Goal: Answer question/provide support: Share knowledge or assist other users

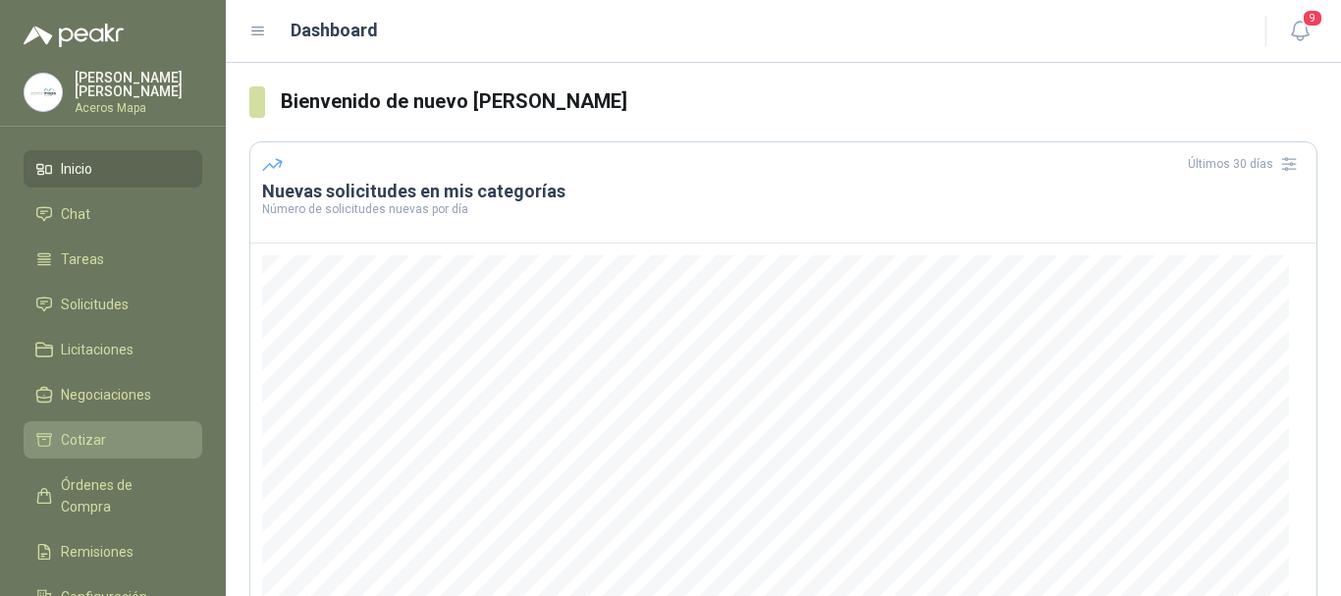
click at [110, 431] on li "Cotizar" at bounding box center [112, 440] width 155 height 22
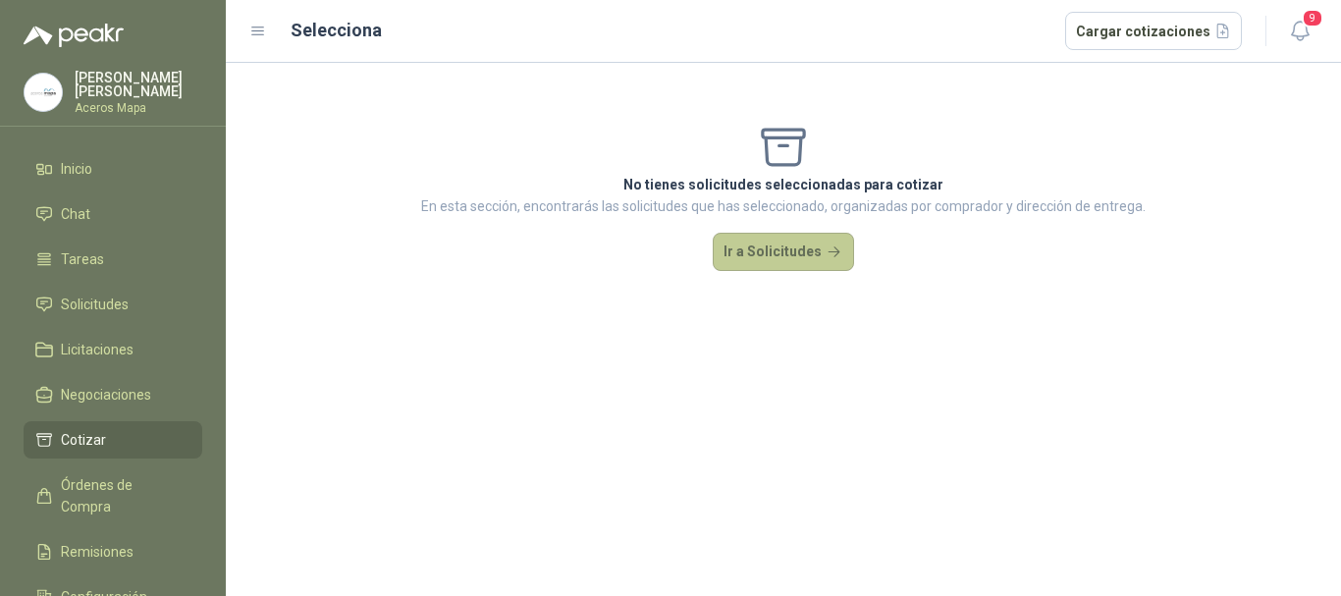
click at [750, 261] on button "Ir a Solicitudes" at bounding box center [783, 252] width 141 height 39
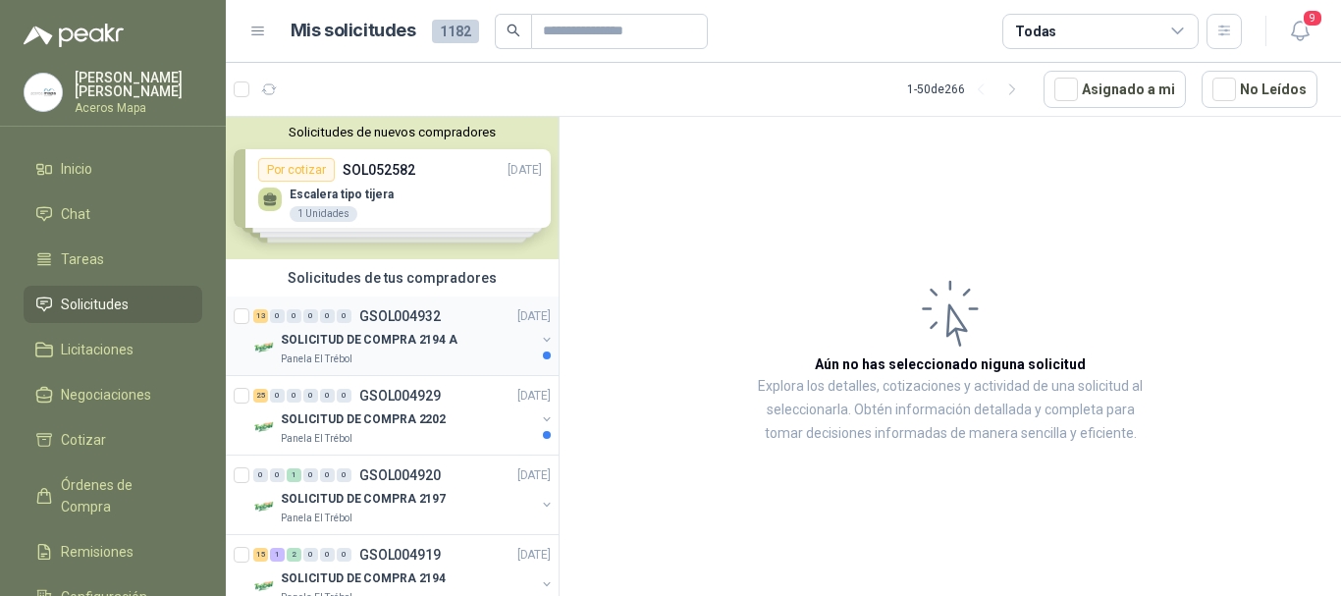
click at [427, 331] on p "SOLICITUD DE COMPRA 2194 A" at bounding box center [369, 340] width 177 height 19
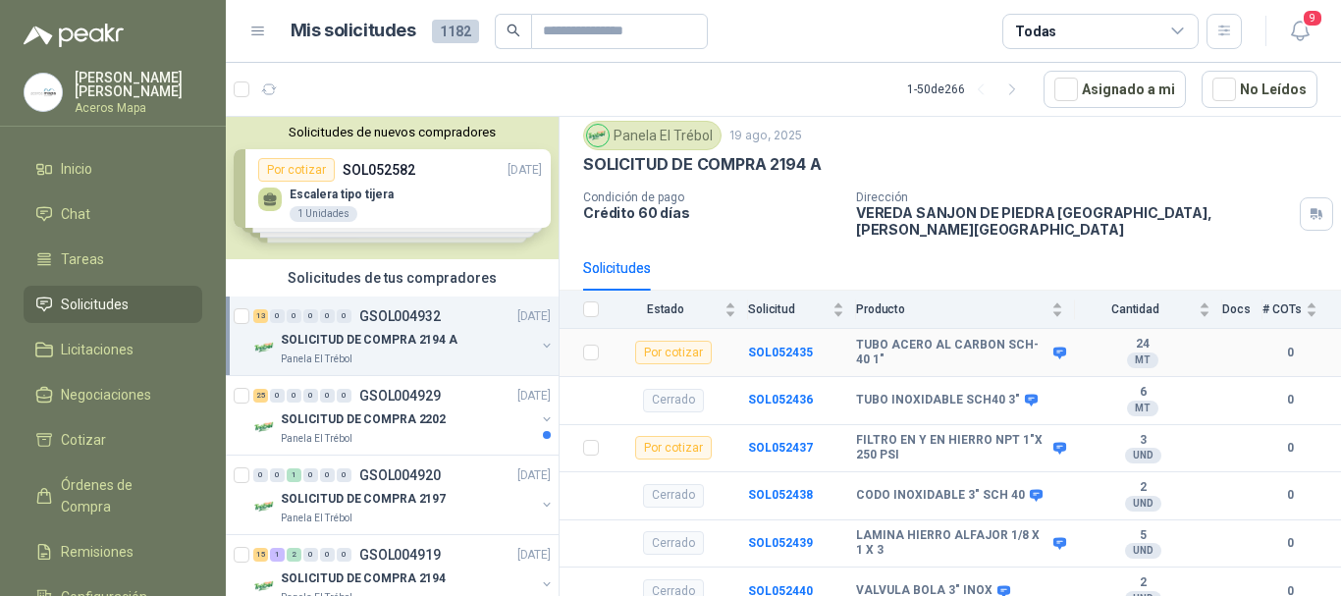
scroll to position [98, 0]
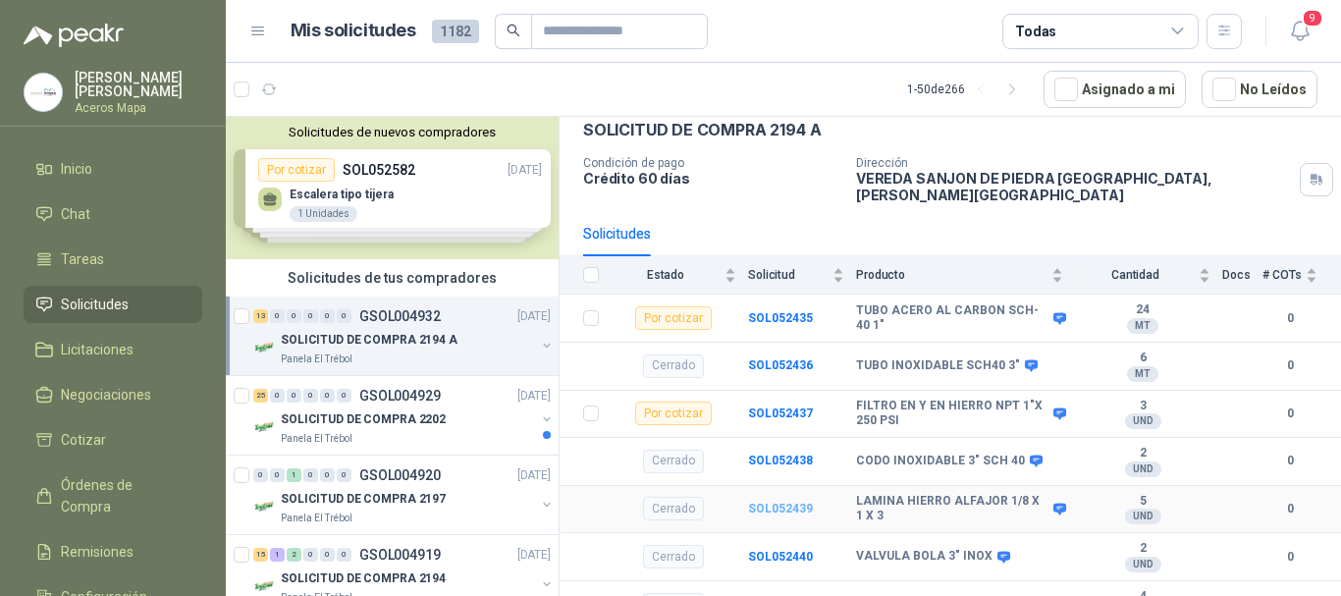
click at [773, 502] on b "SOL052439" at bounding box center [780, 509] width 65 height 14
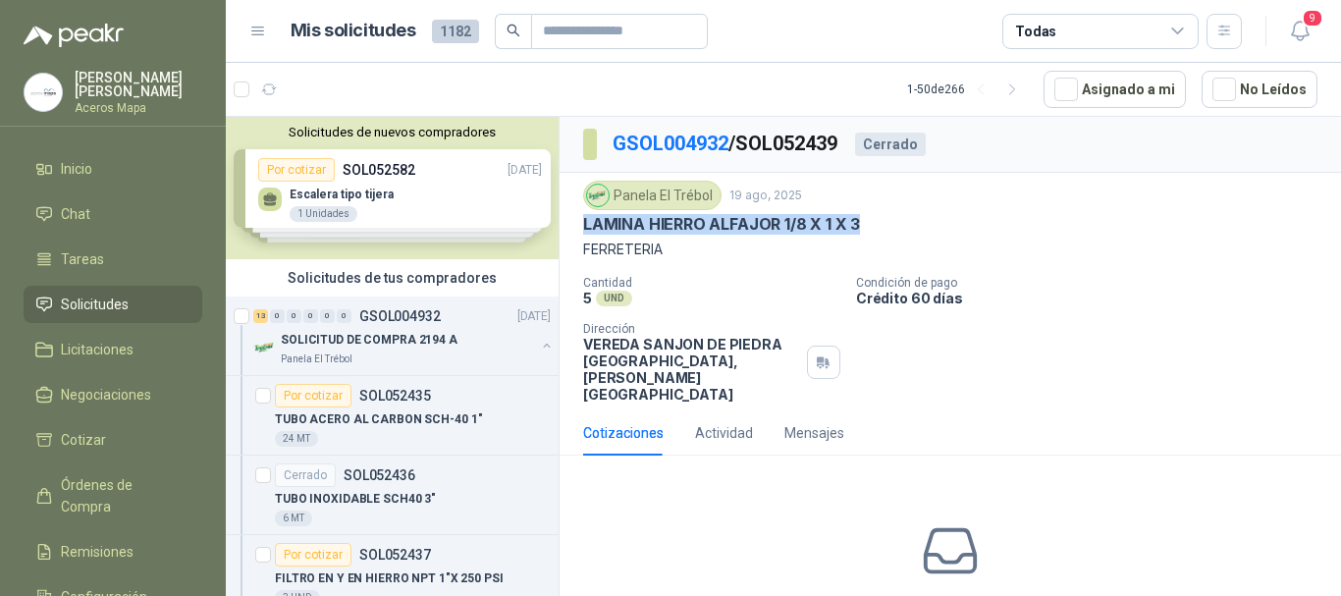
drag, startPoint x: 583, startPoint y: 224, endPoint x: 867, endPoint y: 224, distance: 283.7
click at [867, 224] on div "LAMINA HIERRO ALFAJOR 1/8 X 1 X 3" at bounding box center [950, 224] width 734 height 21
copy p "LAMINA HIERRO ALFAJOR 1/8 X 1 X 3"
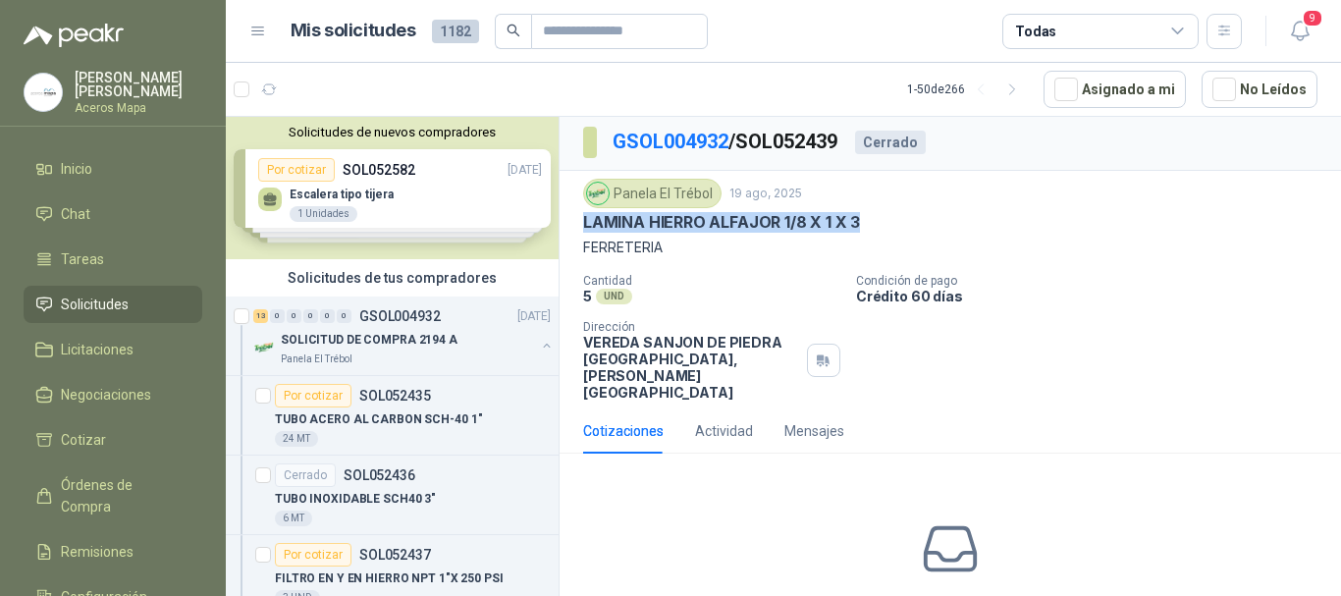
scroll to position [32, 0]
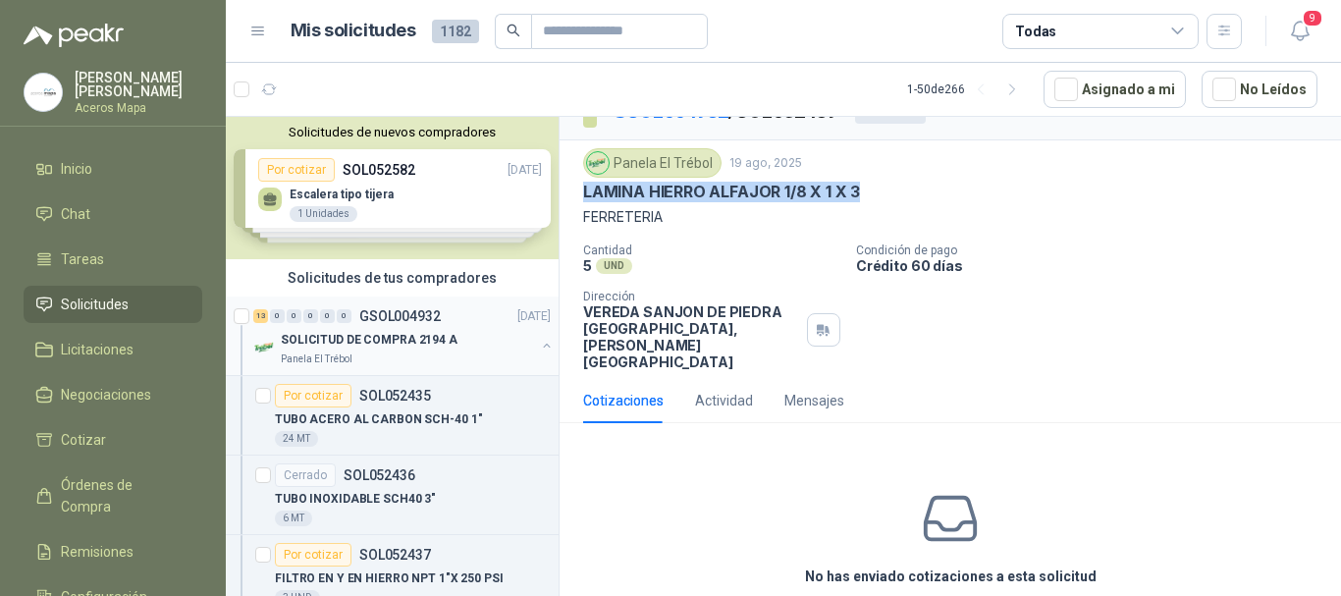
click at [427, 346] on p "SOLICITUD DE COMPRA 2194 A" at bounding box center [369, 340] width 177 height 19
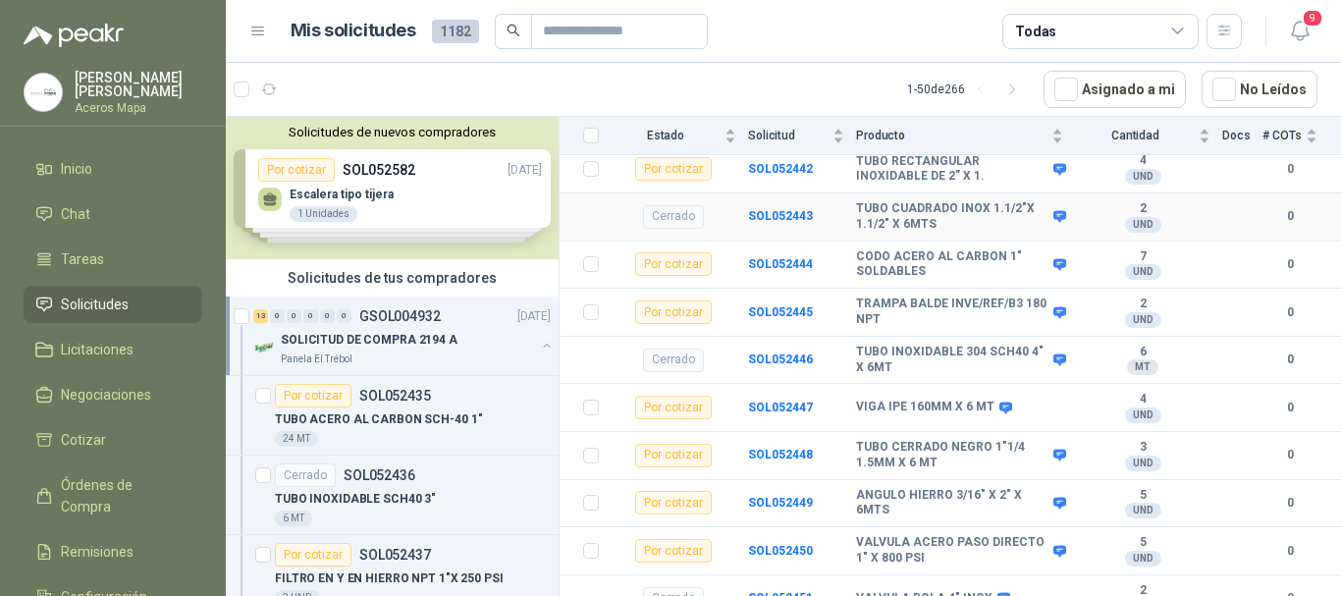
scroll to position [589, 0]
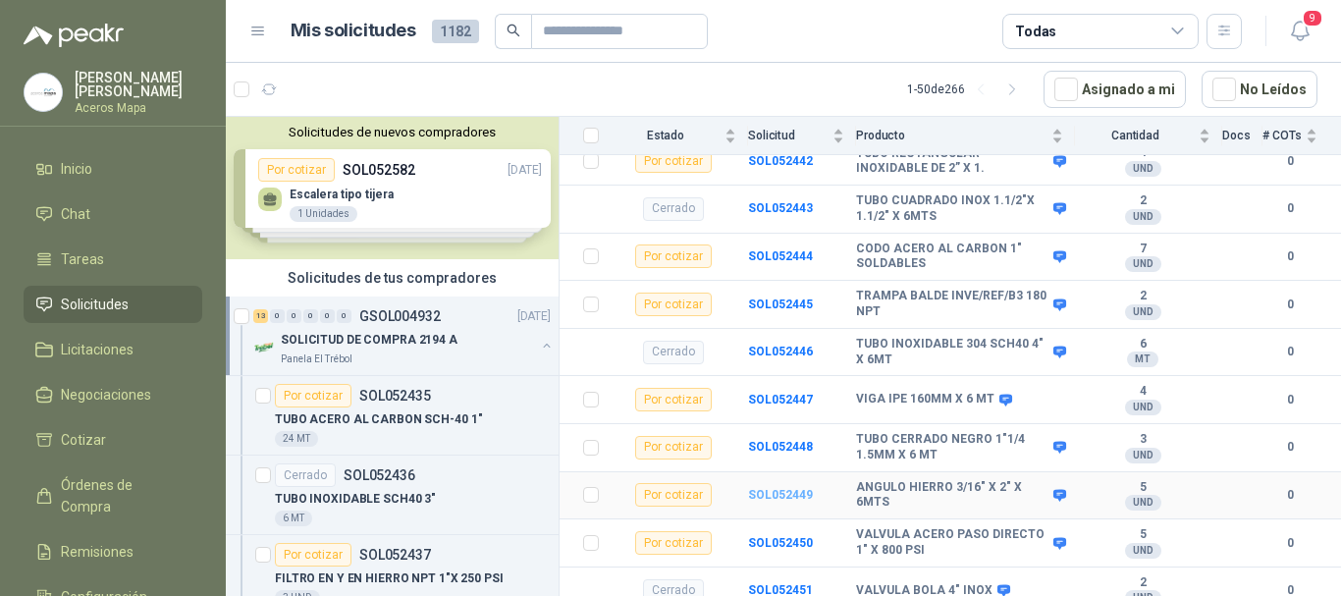
click at [786, 488] on b "SOL052449" at bounding box center [780, 495] width 65 height 14
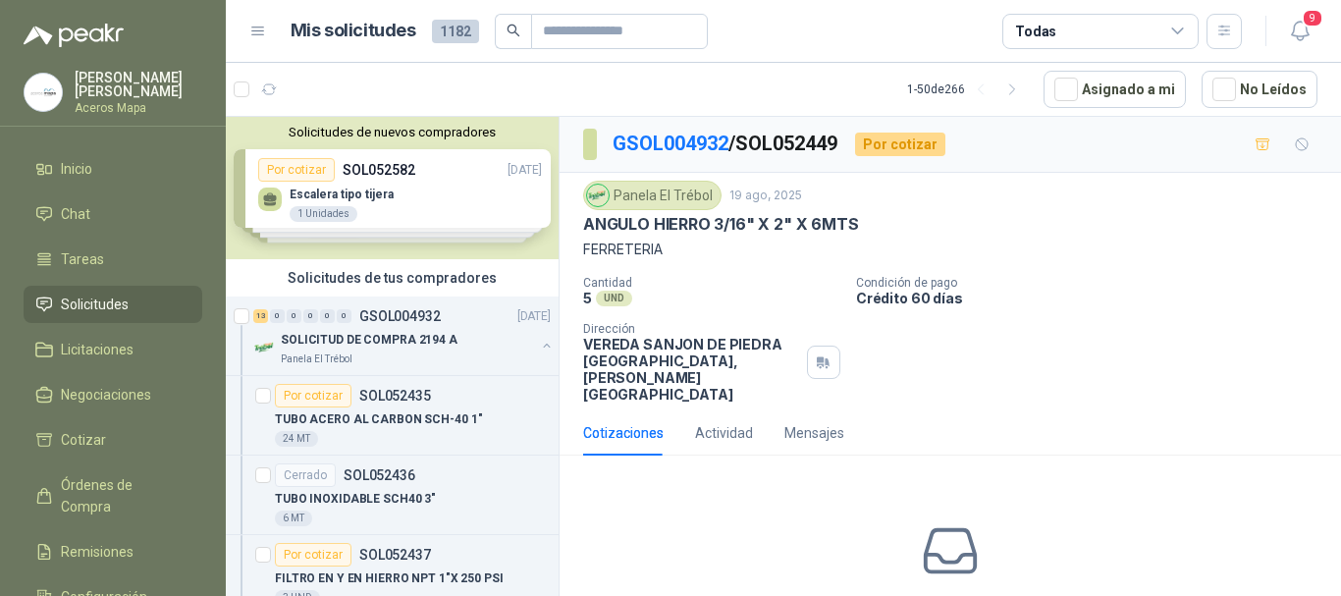
scroll to position [86, 0]
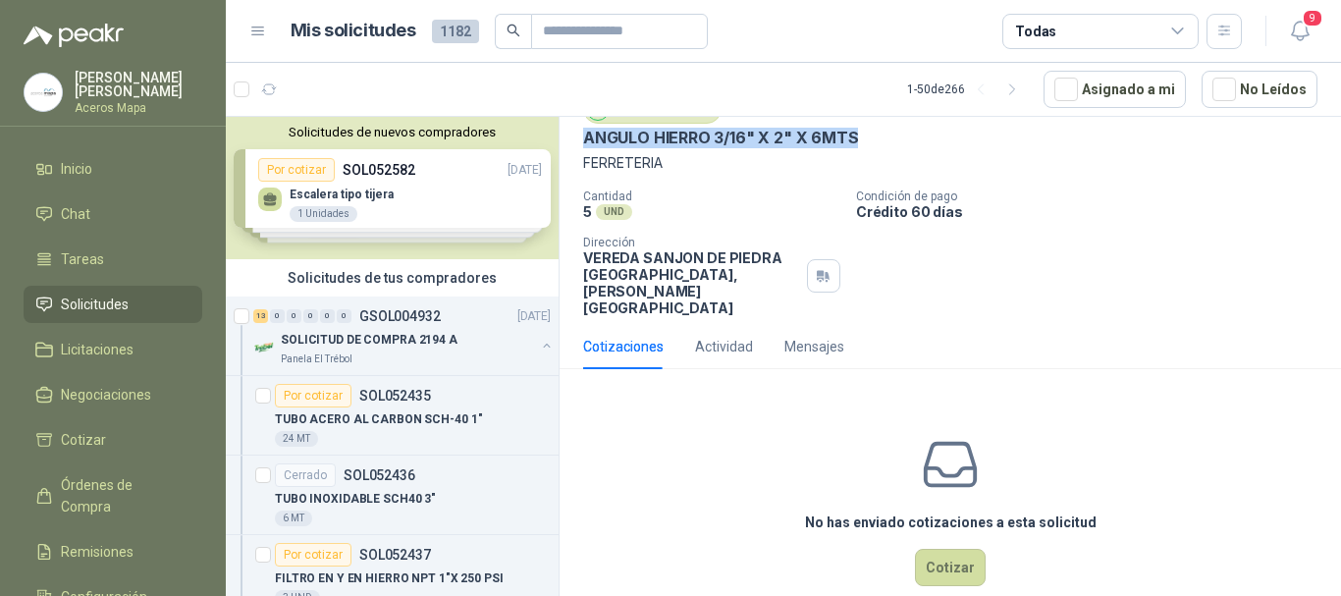
drag, startPoint x: 592, startPoint y: 139, endPoint x: 884, endPoint y: 140, distance: 291.6
click at [884, 140] on div "ANGULO HIERRO 3/16" X 2" X 6MTS" at bounding box center [950, 138] width 734 height 21
copy p "ANGULO HIERRO 3/16" X 2" X 6MTS"
click at [941, 549] on button "Cotizar" at bounding box center [950, 567] width 71 height 37
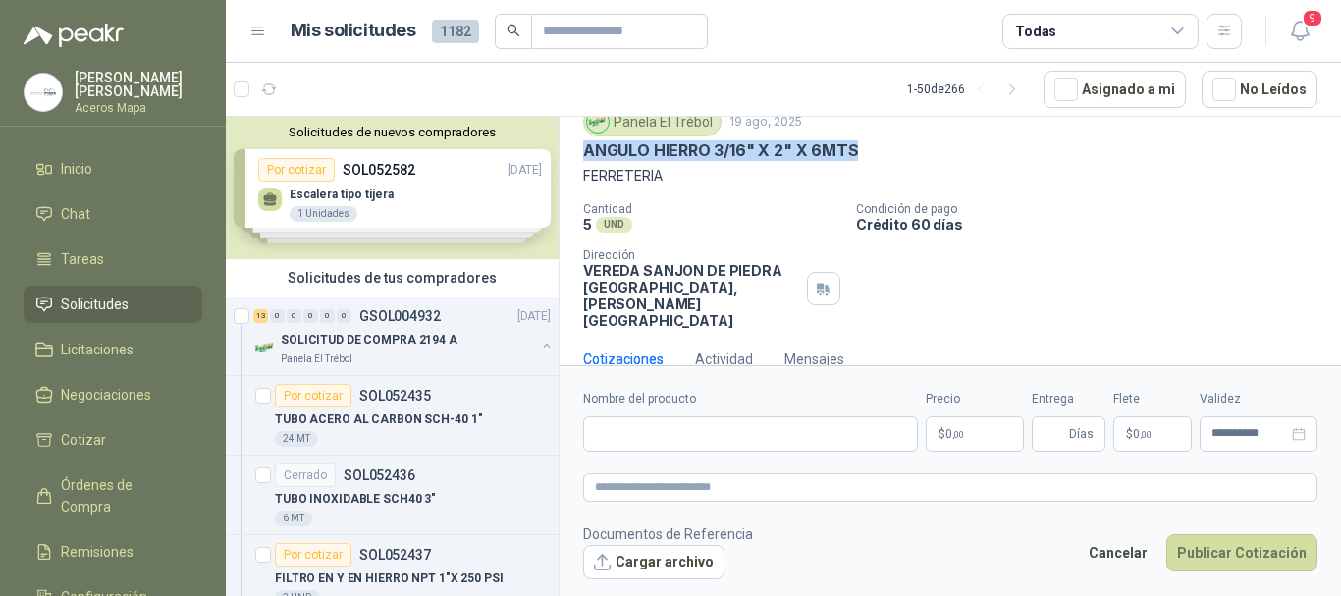
scroll to position [73, 0]
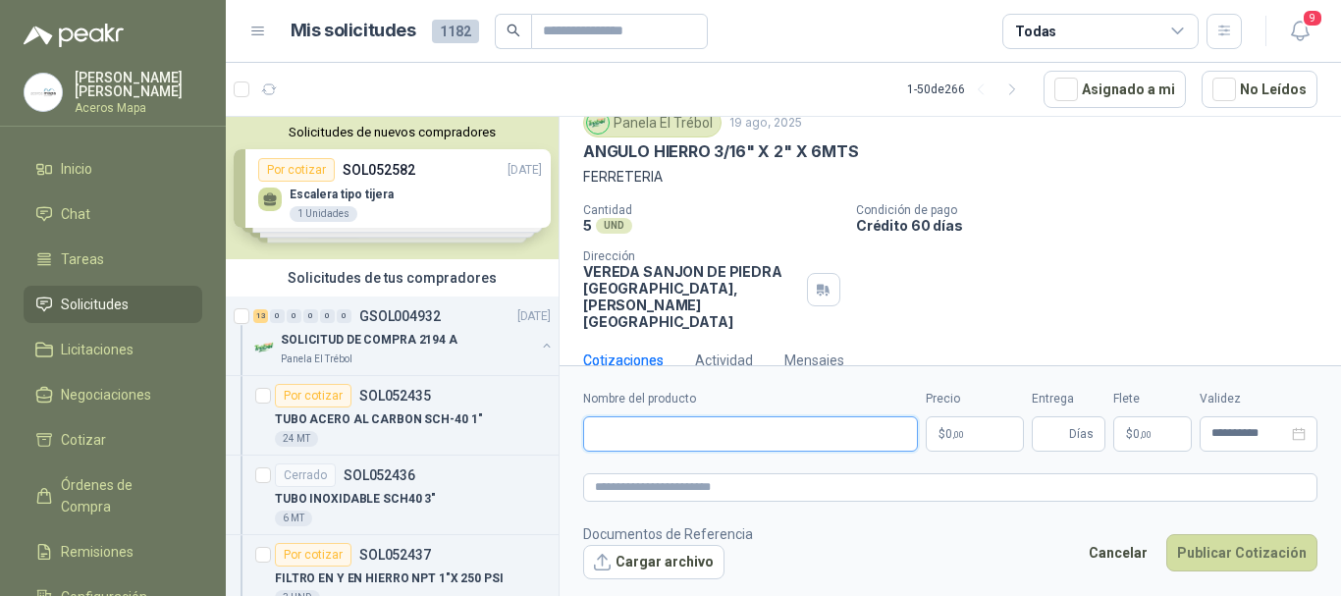
click at [779, 425] on input "Nombre del producto" at bounding box center [750, 433] width 335 height 35
paste input "**********"
type input "**********"
click at [988, 429] on p "$ 0 ,00" at bounding box center [975, 433] width 98 height 35
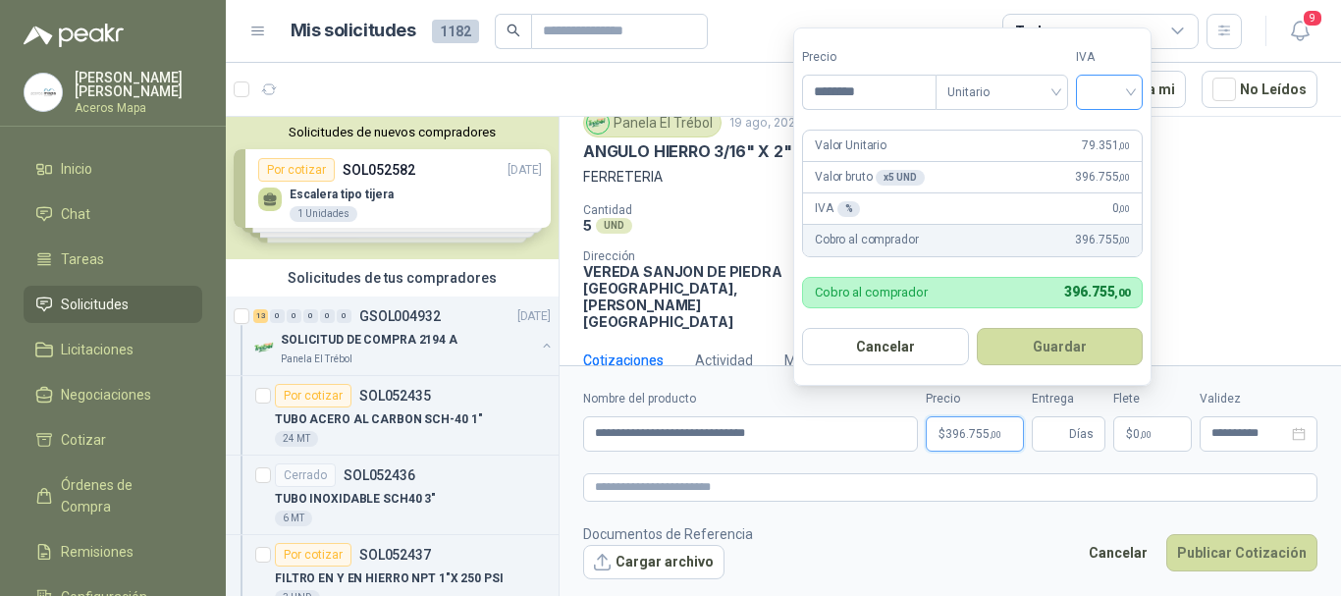
type input "********"
click at [1126, 97] on input "search" at bounding box center [1109, 90] width 43 height 29
click at [1122, 130] on div "19%" at bounding box center [1114, 133] width 36 height 22
drag, startPoint x: 1077, startPoint y: 356, endPoint x: 1117, endPoint y: 383, distance: 48.2
click at [1084, 353] on button "Guardar" at bounding box center [1063, 346] width 169 height 37
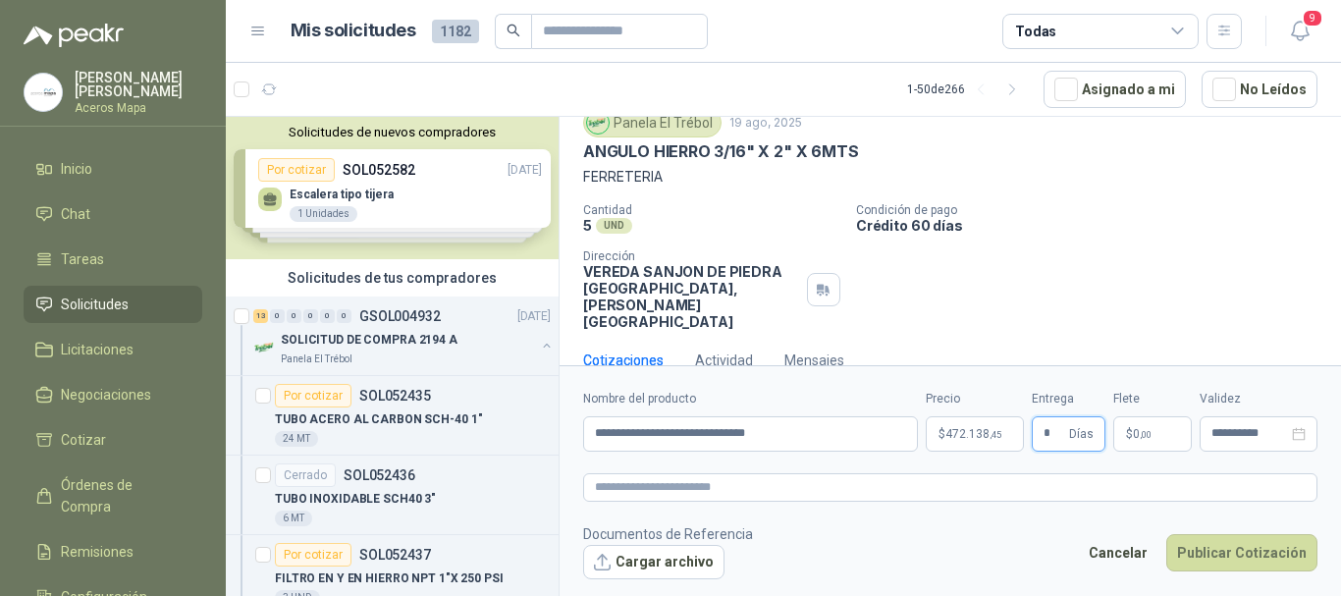
type input "*"
click at [1146, 436] on span ",00" at bounding box center [1146, 434] width 12 height 11
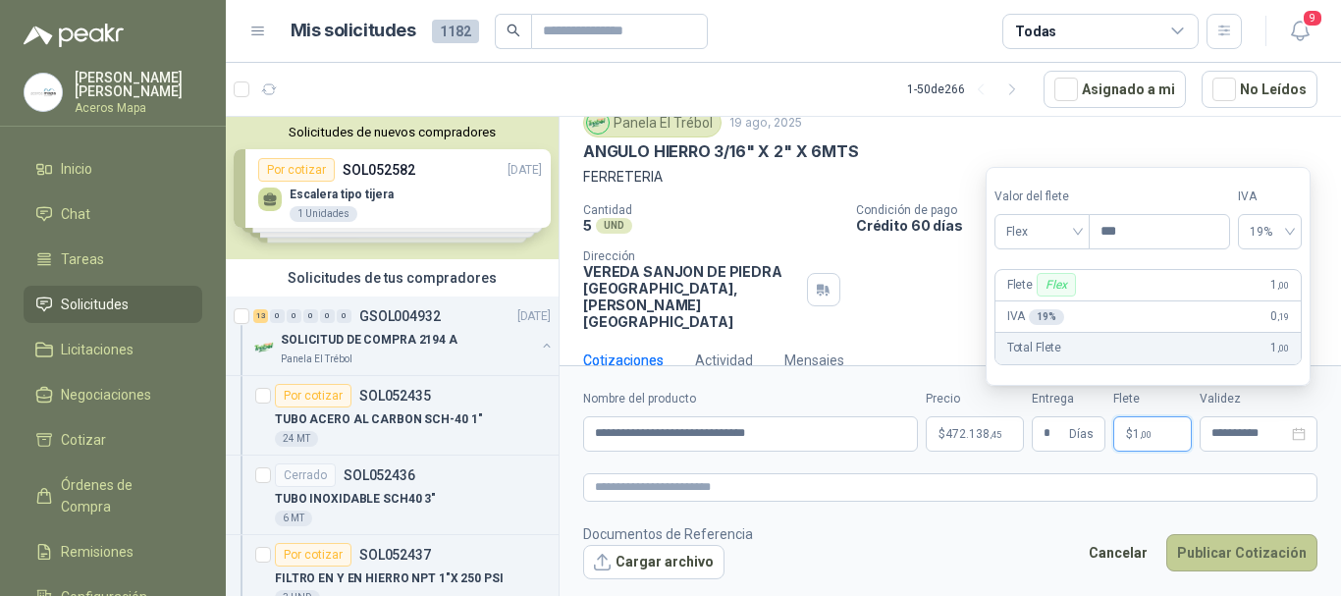
type input "***"
click at [1242, 550] on button "Publicar Cotización" at bounding box center [1241, 552] width 151 height 37
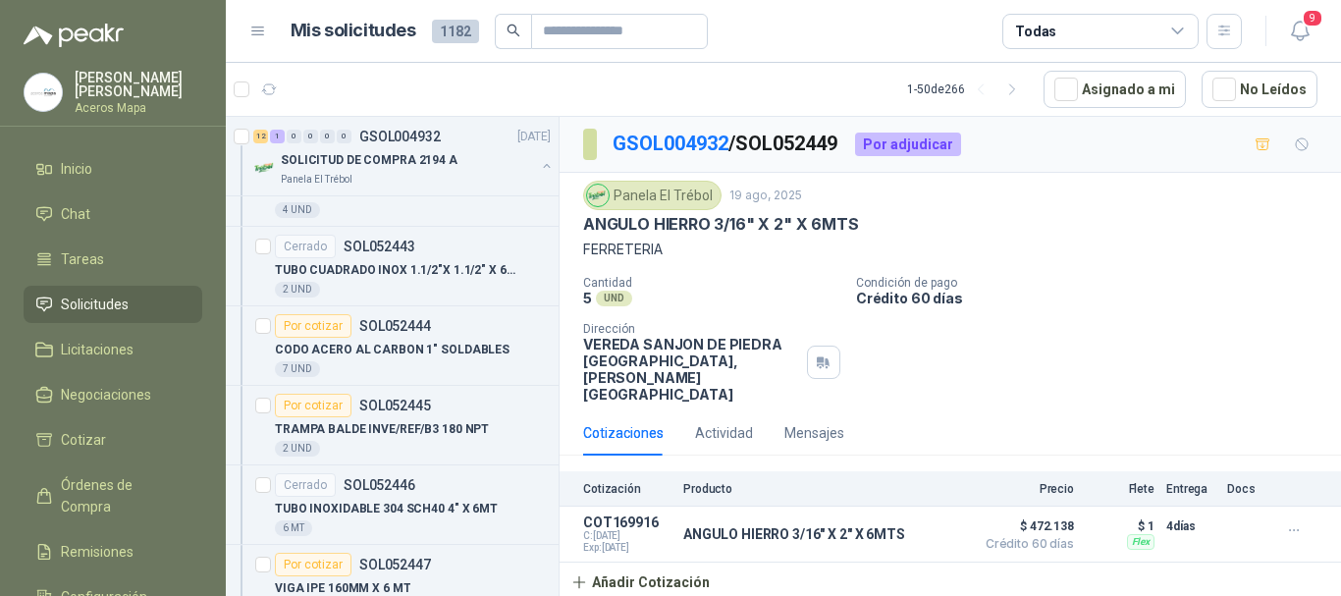
scroll to position [884, 0]
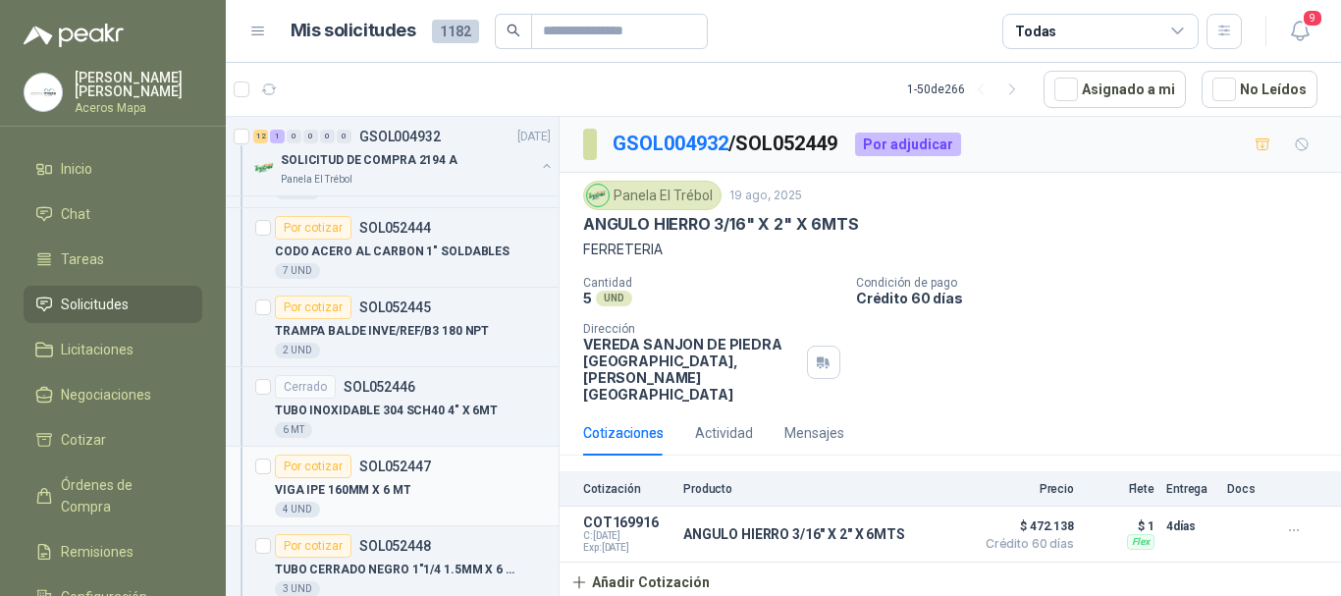
click at [298, 464] on div "Por cotizar" at bounding box center [313, 467] width 77 height 24
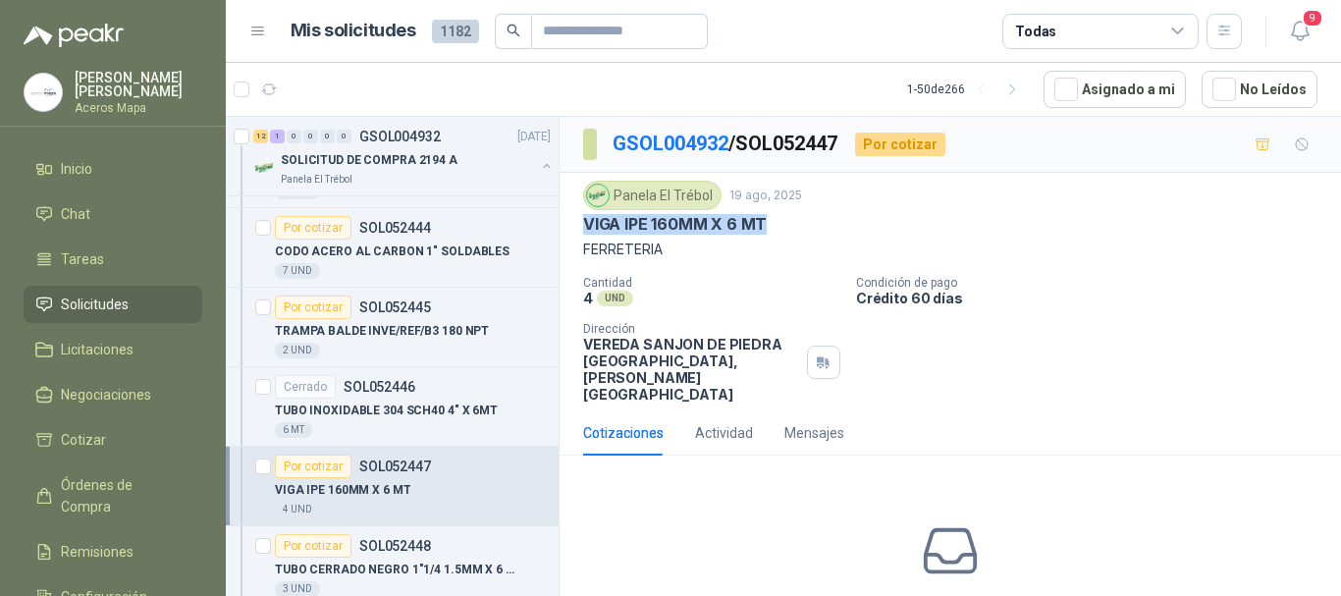
drag, startPoint x: 608, startPoint y: 219, endPoint x: 766, endPoint y: 226, distance: 158.2
click at [766, 226] on div "Panela El Trébol [DATE] VIGA IPE 160MM X 6 MT FERRETERIA Cantidad 4 UND  Condi…" at bounding box center [951, 292] width 782 height 238
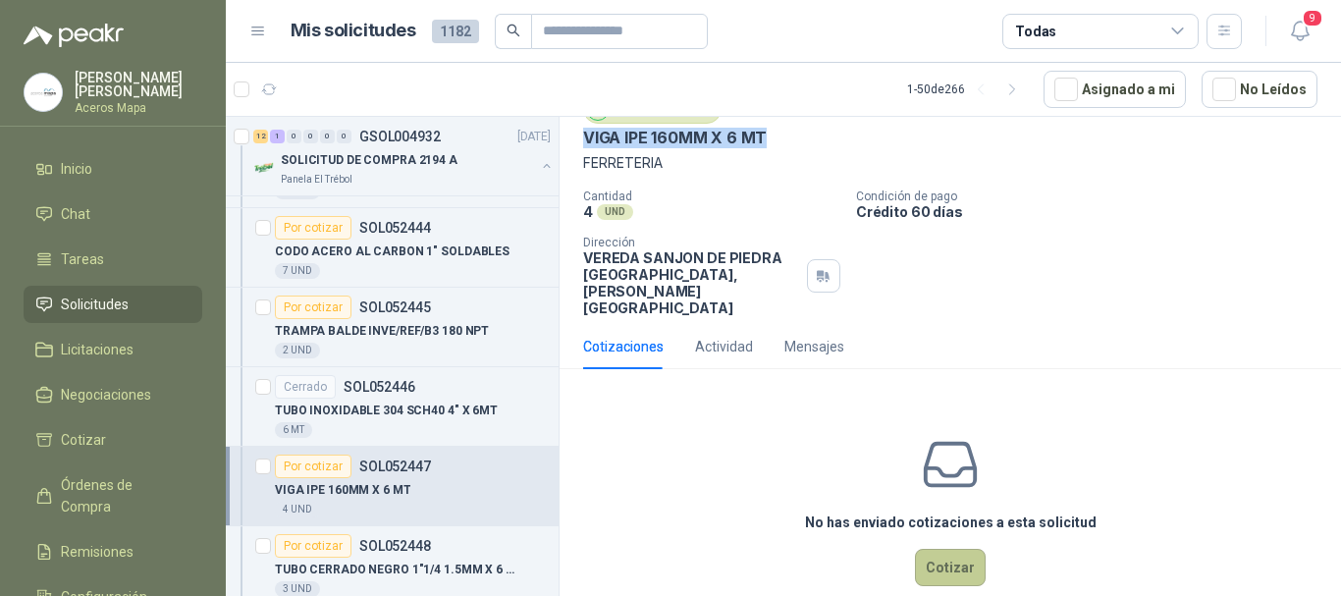
click at [964, 549] on button "Cotizar" at bounding box center [950, 567] width 71 height 37
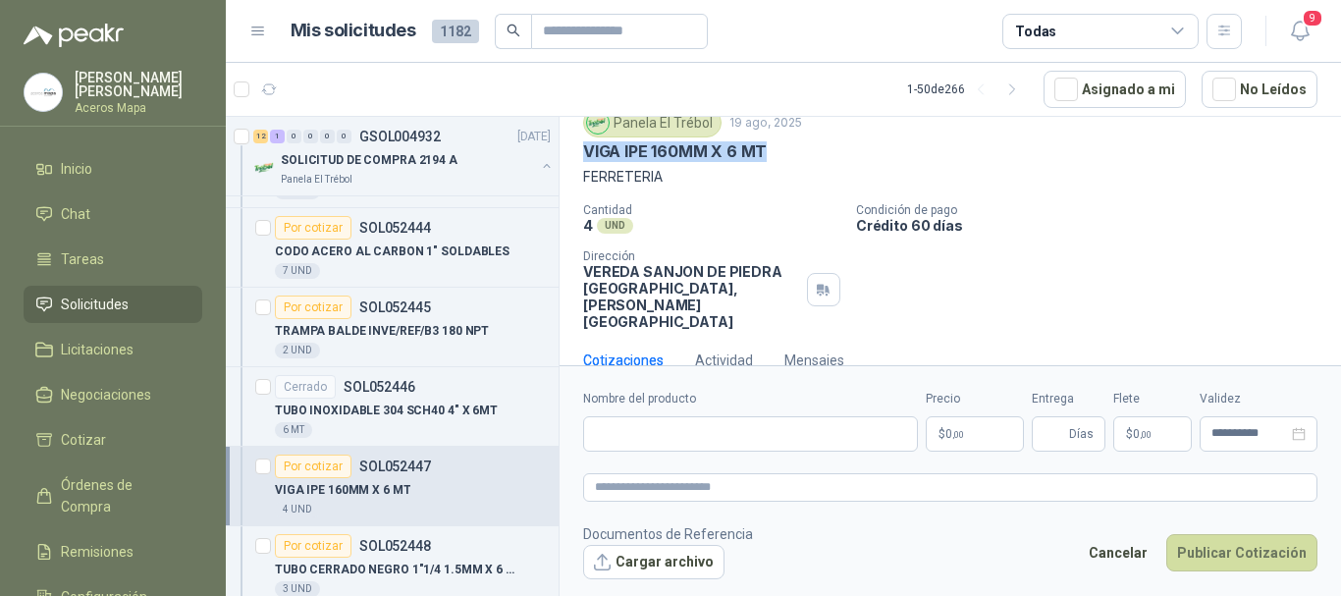
scroll to position [73, 0]
paste input "**********"
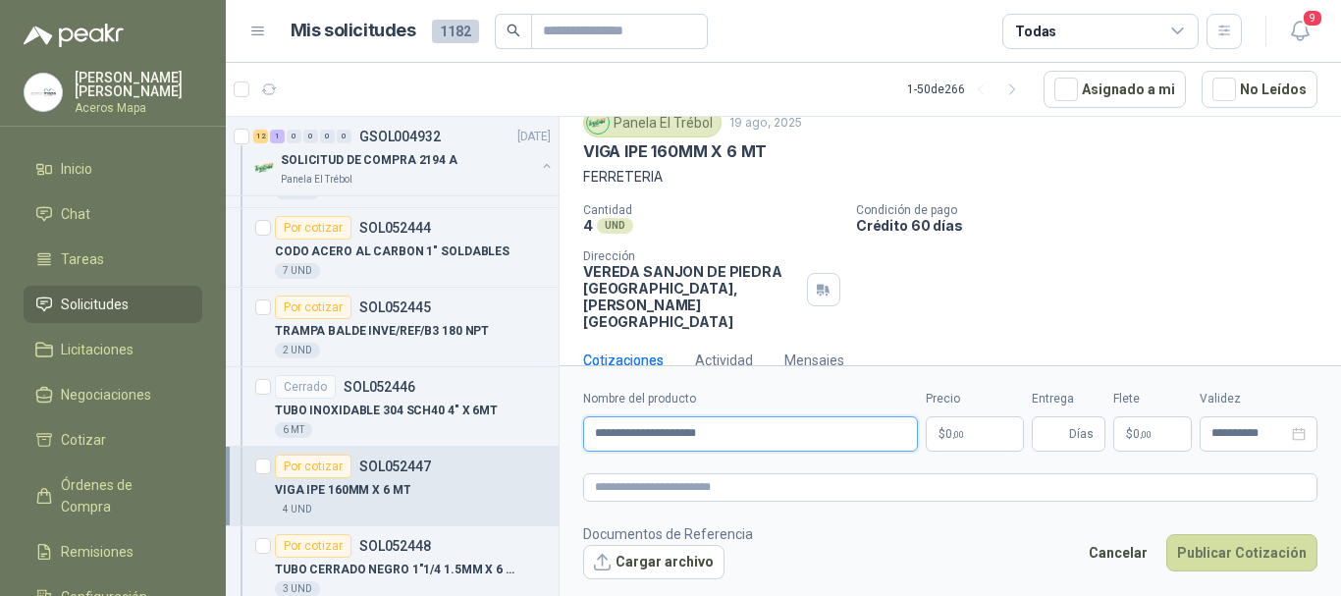
type input "**********"
click at [971, 437] on p "$ 0 ,00" at bounding box center [975, 433] width 98 height 35
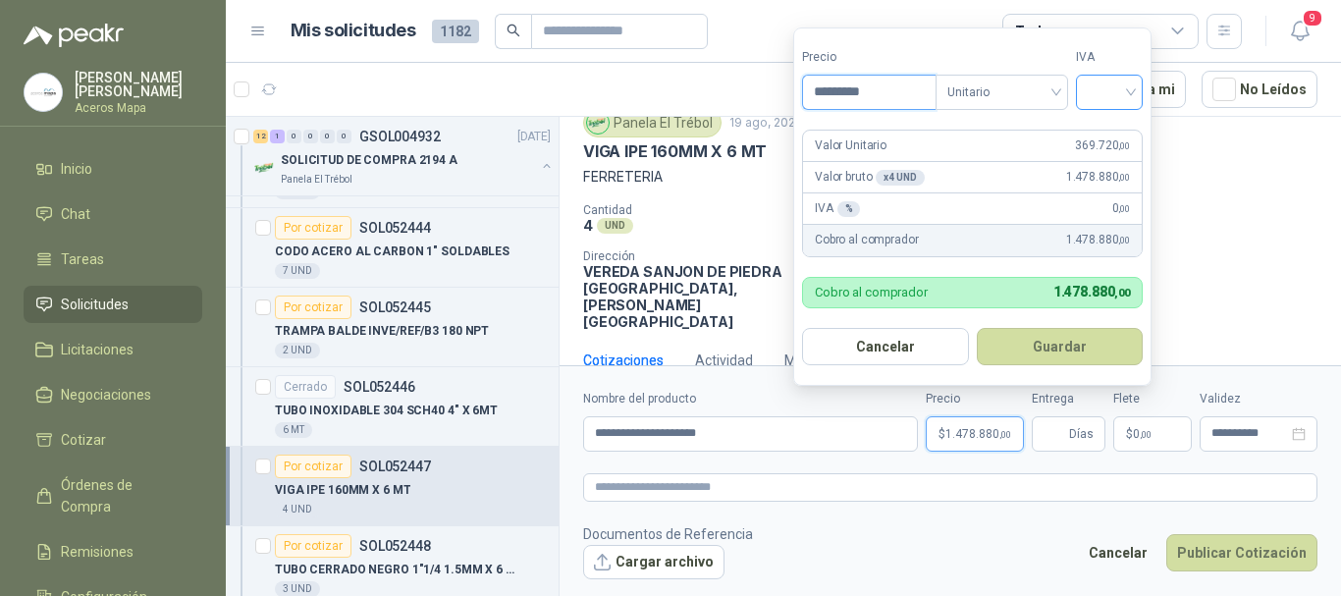
type input "*********"
click at [1129, 97] on input "search" at bounding box center [1109, 90] width 43 height 29
click at [1117, 135] on div "19%" at bounding box center [1114, 133] width 36 height 22
drag, startPoint x: 1055, startPoint y: 350, endPoint x: 1052, endPoint y: 362, distance: 13.4
click at [1055, 350] on button "Guardar" at bounding box center [1063, 346] width 169 height 37
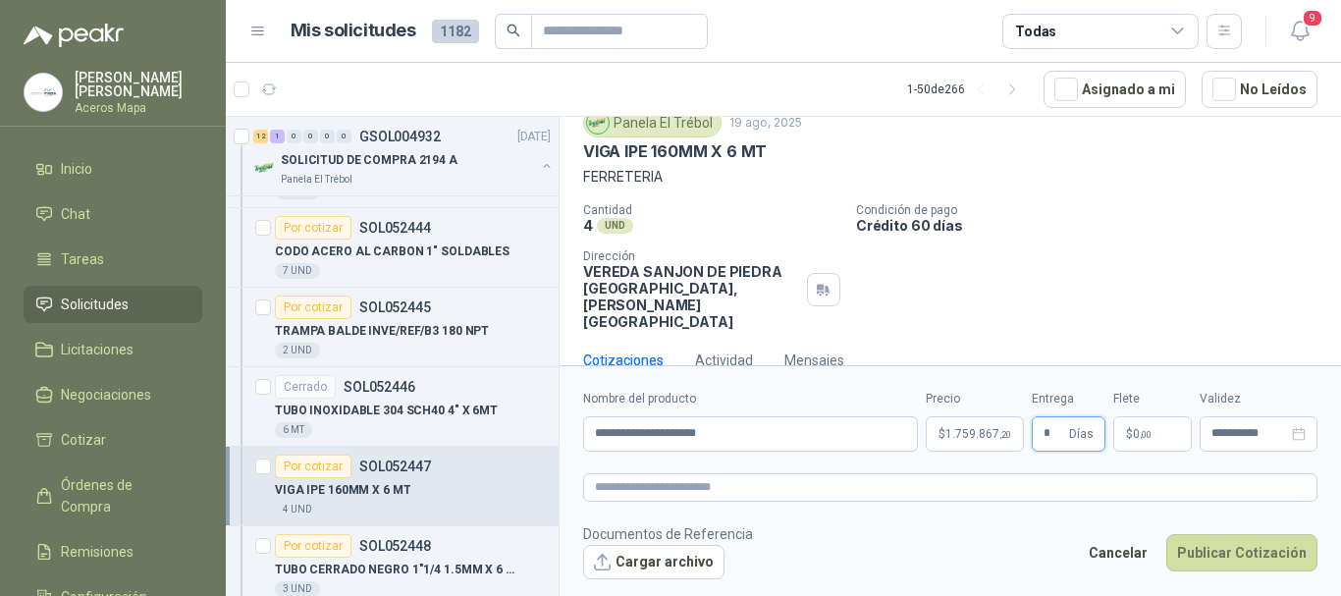
type input "*"
click at [1140, 433] on span ",00" at bounding box center [1146, 434] width 12 height 11
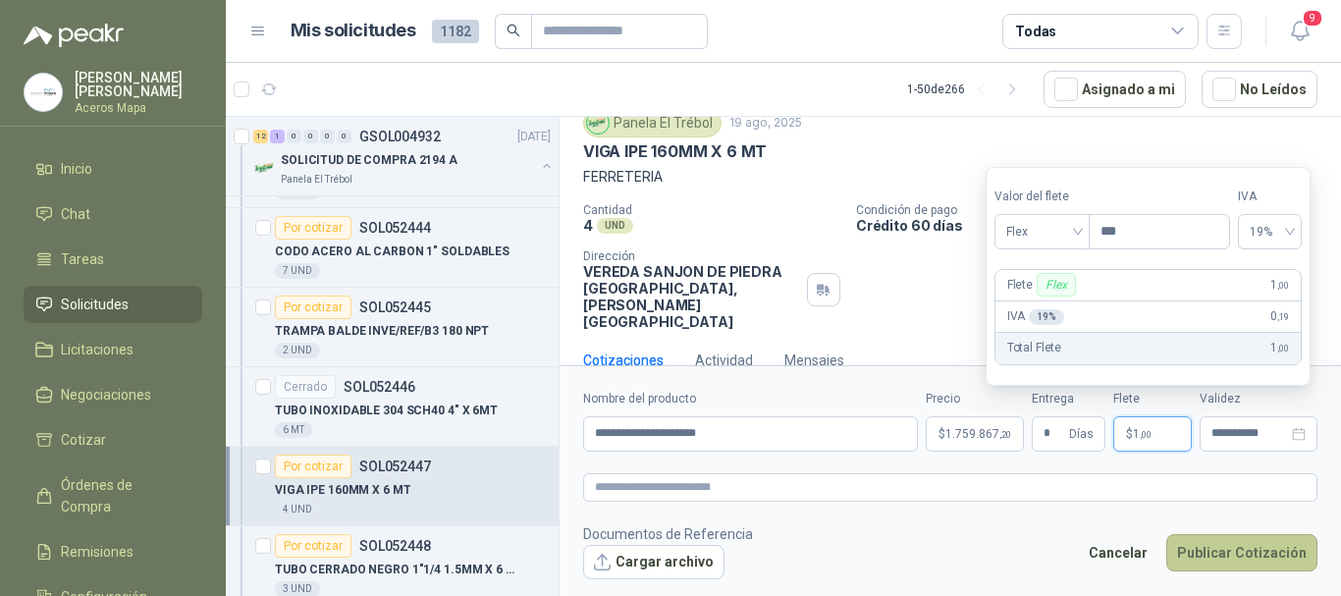
type input "***"
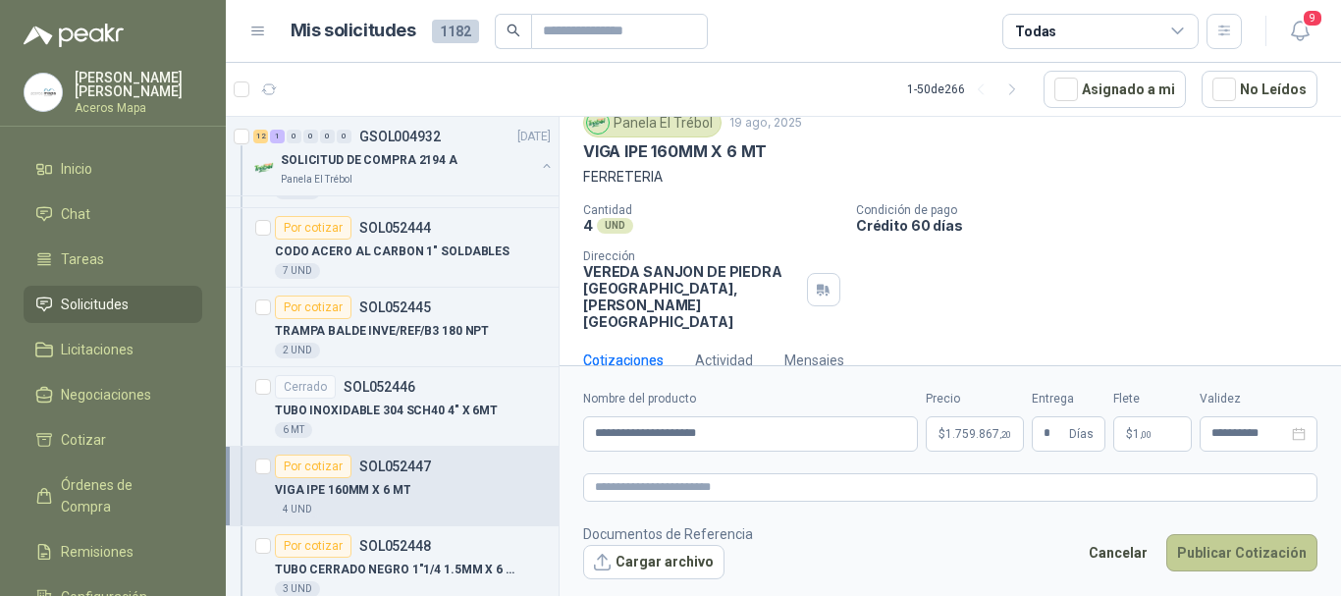
click at [1263, 559] on button "Publicar Cotización" at bounding box center [1241, 552] width 151 height 37
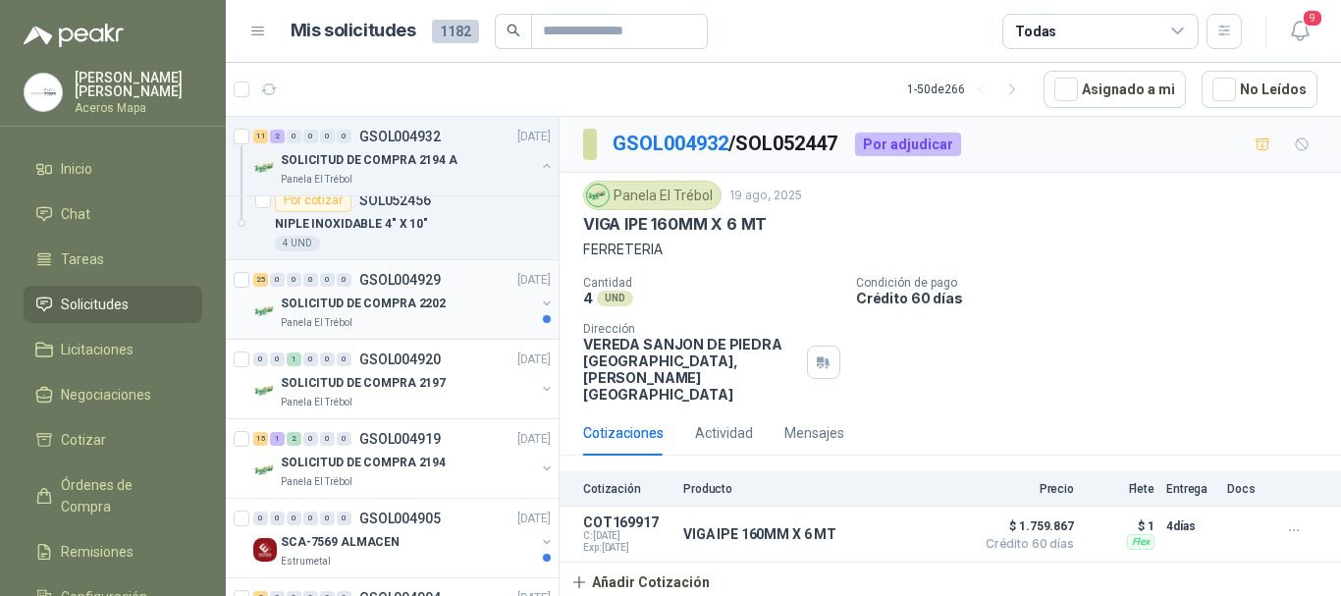
scroll to position [1767, 0]
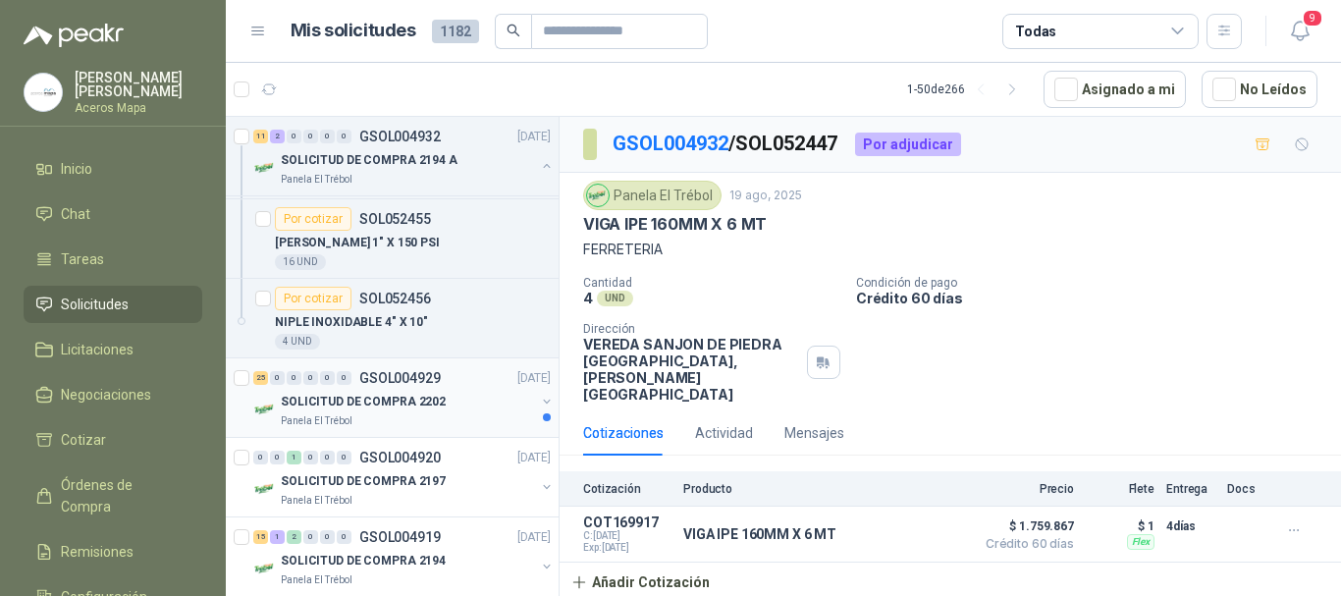
click at [388, 393] on p "SOLICITUD DE COMPRA 2202" at bounding box center [363, 402] width 165 height 19
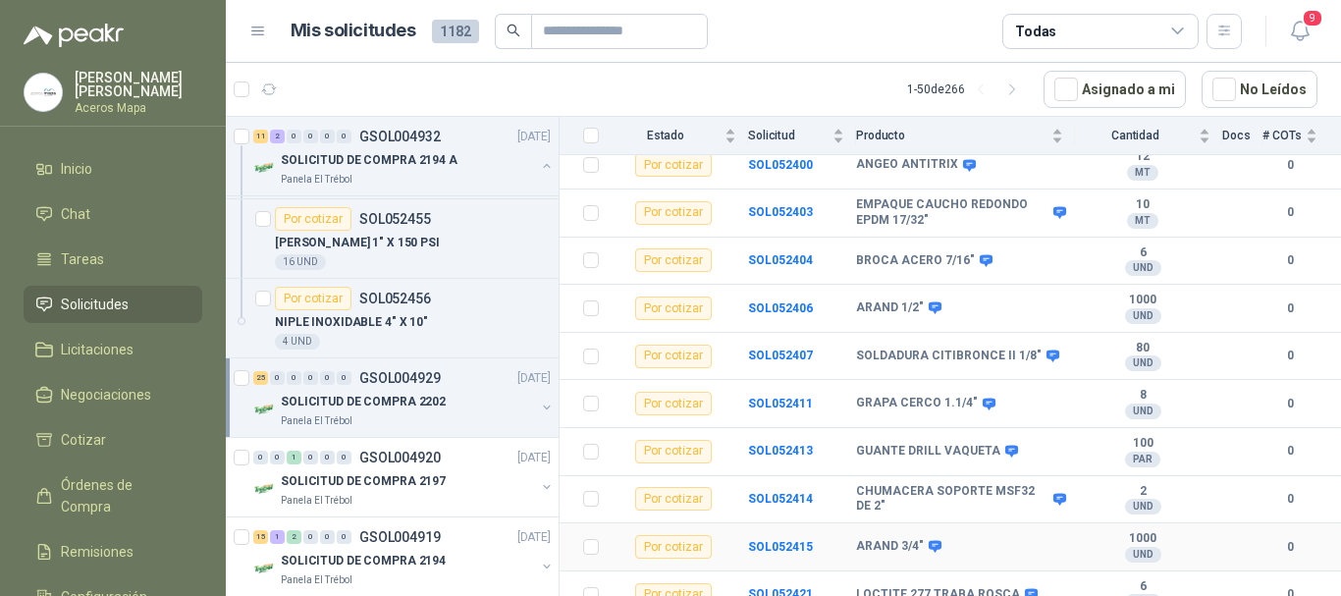
scroll to position [984, 0]
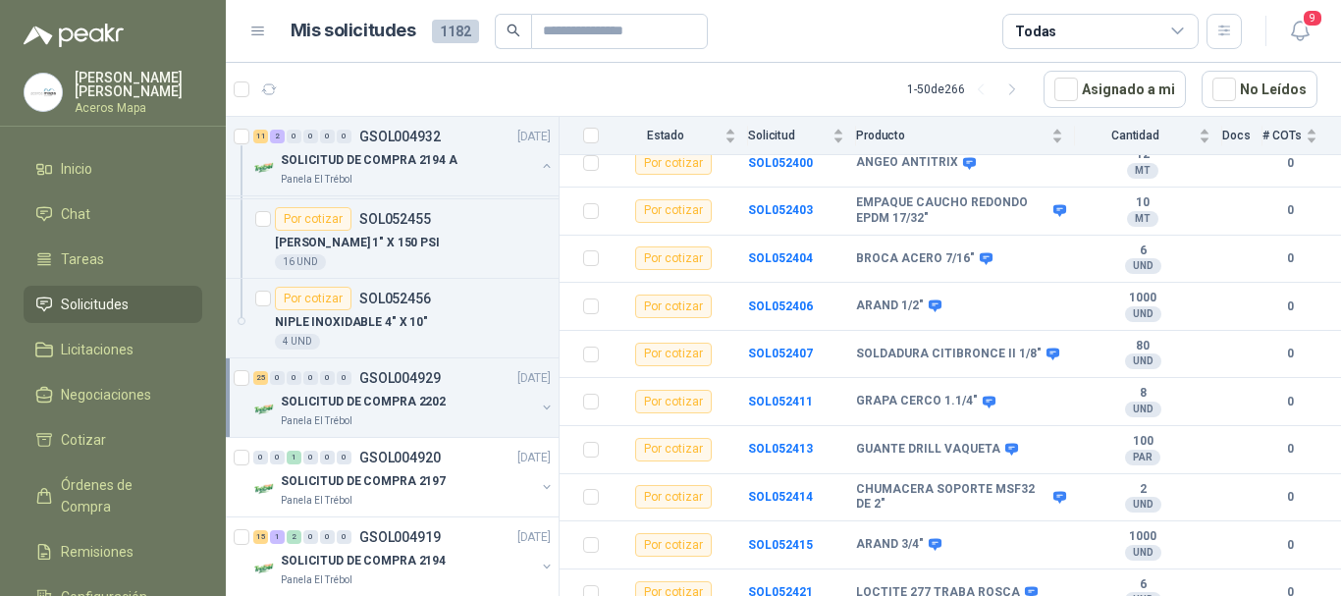
click at [344, 398] on p "SOLICITUD DE COMPRA 2202" at bounding box center [363, 402] width 165 height 19
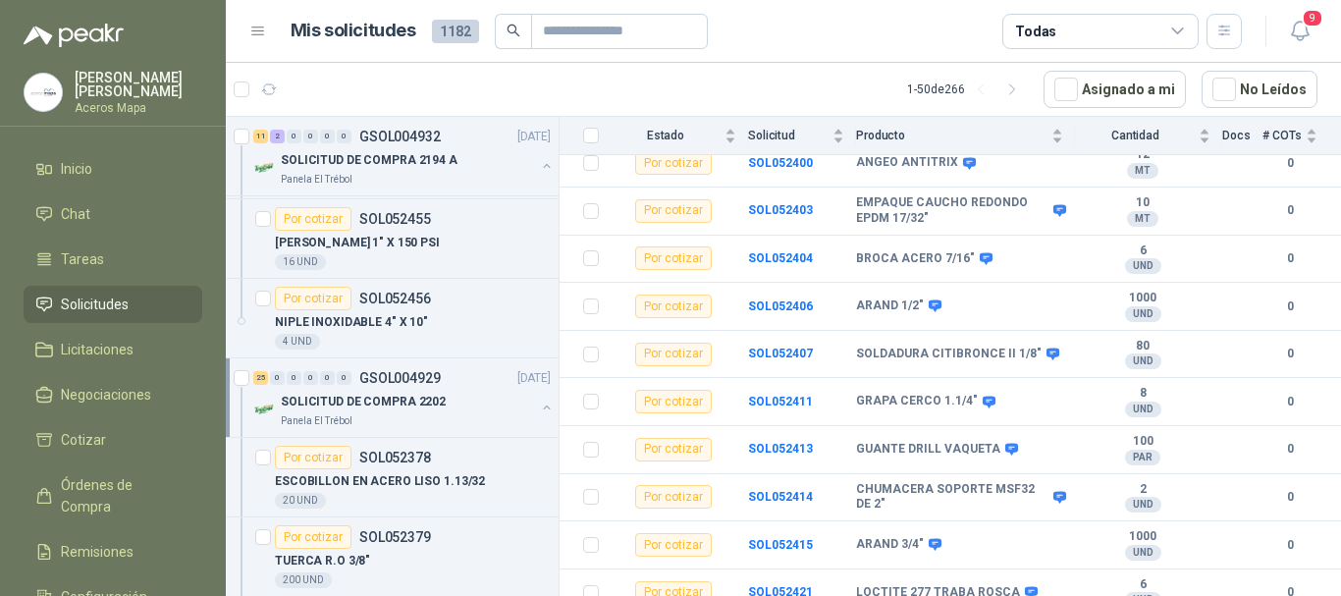
scroll to position [7, 0]
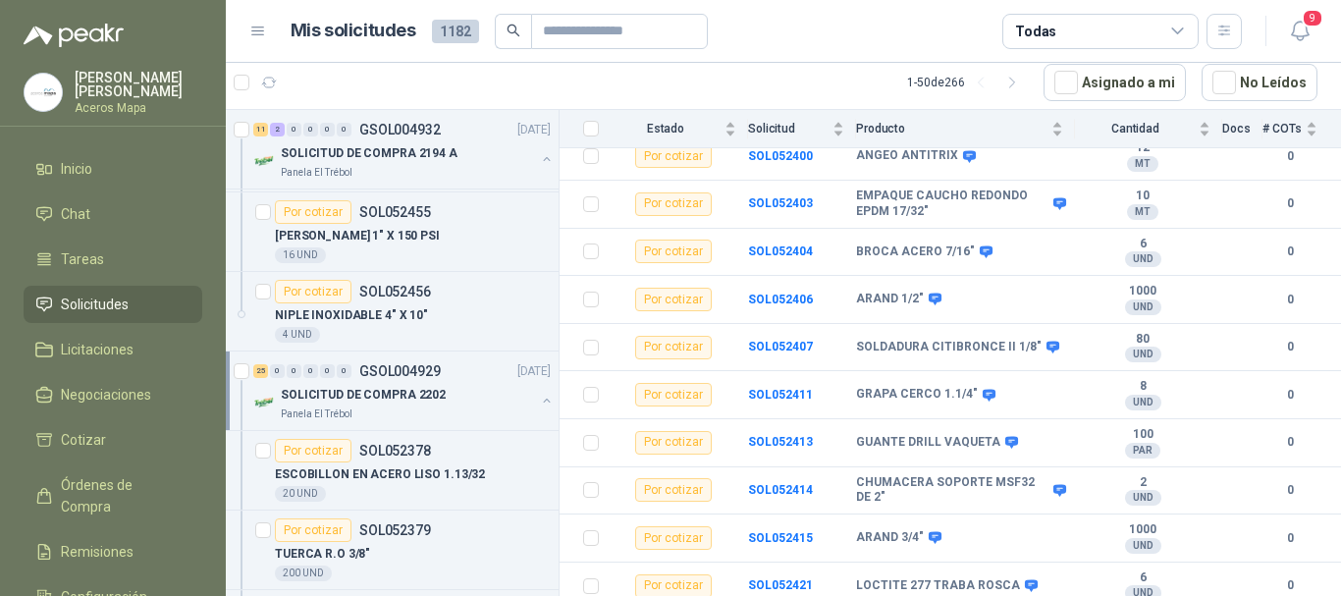
click at [337, 390] on p "SOLICITUD DE COMPRA 2202" at bounding box center [363, 395] width 165 height 19
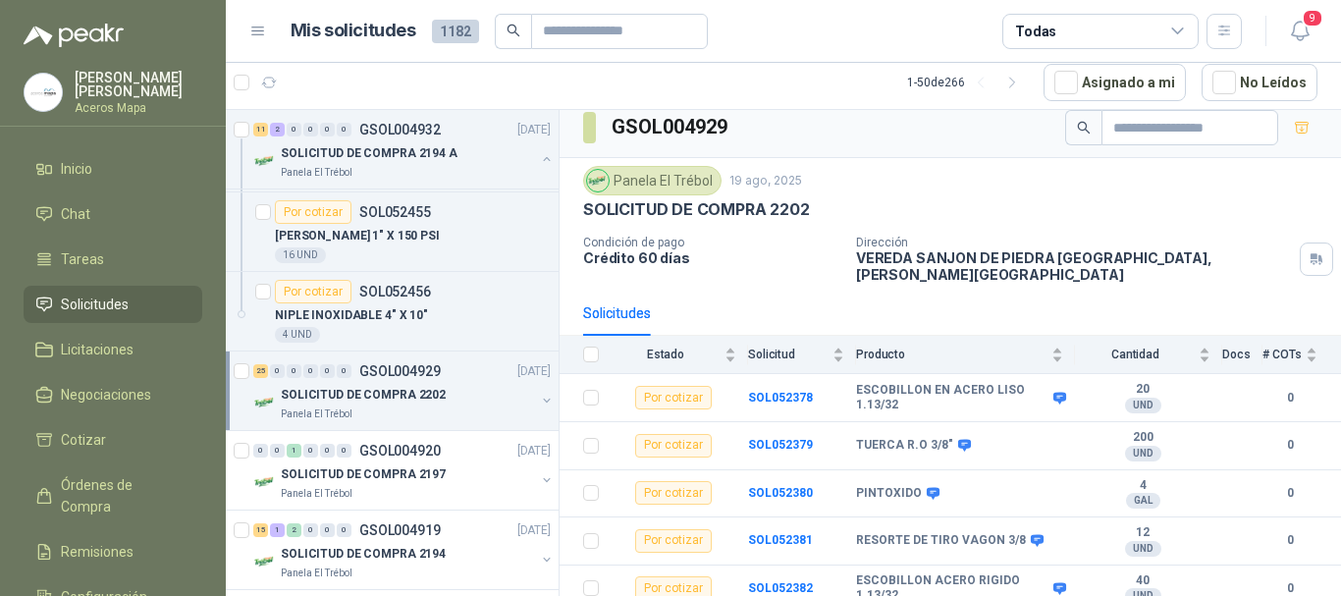
scroll to position [0, 0]
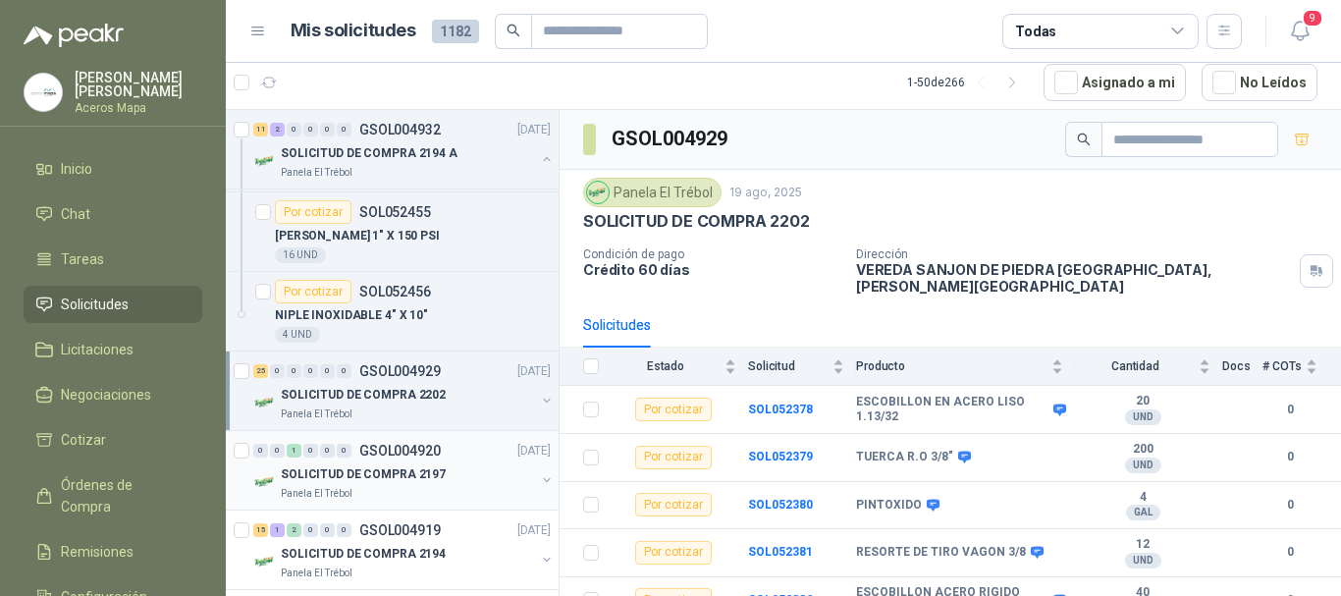
click at [392, 470] on p "SOLICITUD DE COMPRA 2197" at bounding box center [363, 474] width 165 height 19
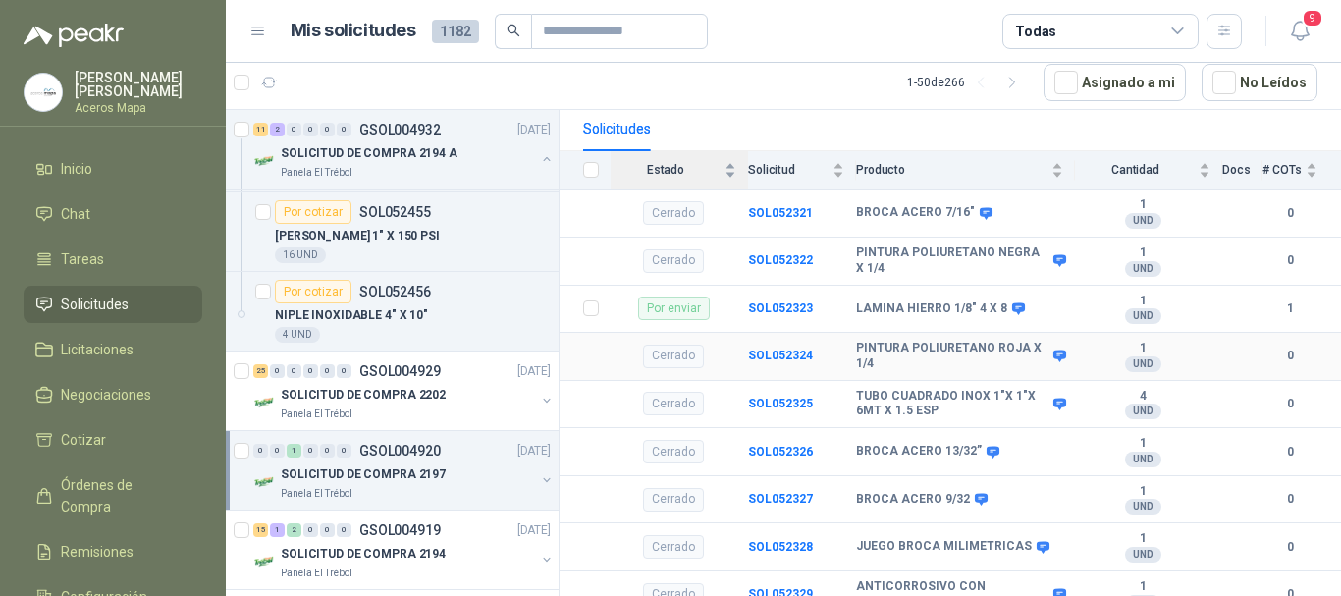
scroll to position [253, 0]
